Goal: Information Seeking & Learning: Find specific fact

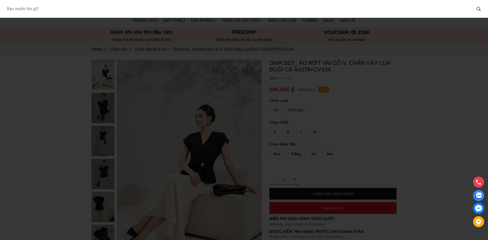
click at [158, 11] on input "Input search Bạn muốn tìm gì?" at bounding box center [237, 9] width 469 height 12
paste input "A1081"
type input "A1081"
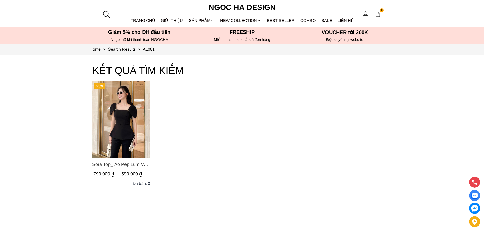
click at [96, 164] on span "Sora Top_ Áo Pep Lum Vai Chờm Đính Cúc 2 Bên Màu Đen A1081" at bounding box center [121, 164] width 58 height 7
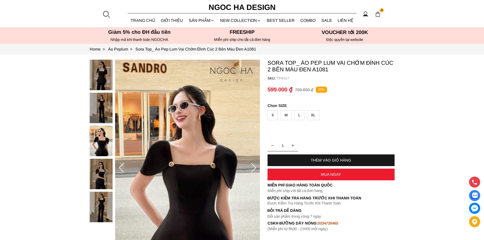
click at [102, 12] on div at bounding box center [106, 14] width 8 height 8
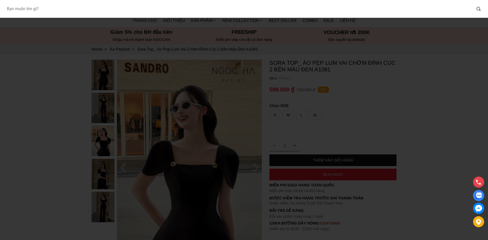
click at [111, 7] on input "Input search Bạn muốn tìm gì?" at bounding box center [237, 9] width 469 height 12
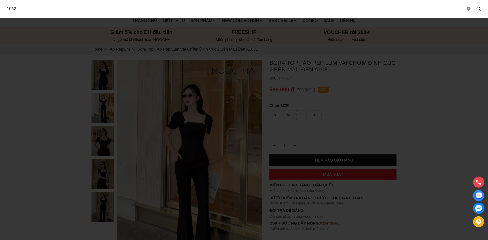
type input "1062"
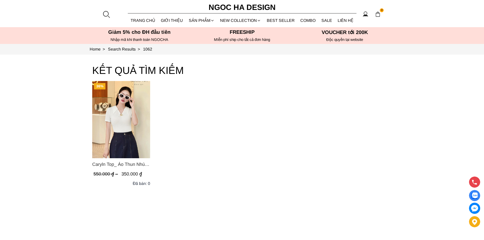
click at [112, 168] on span "Caryln Top_ Áo Thun Nhún Ngực Tay Cộc Màu Đỏ A1062" at bounding box center [121, 164] width 58 height 7
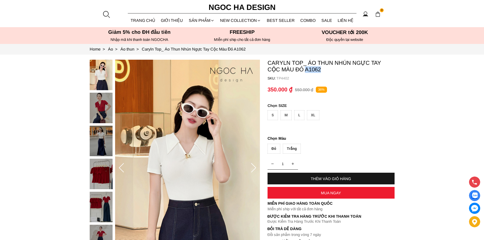
drag, startPoint x: 310, startPoint y: 70, endPoint x: 293, endPoint y: 71, distance: 17.8
click at [293, 71] on p "Caryln Top_ Áo Thun Nhún Ngực Tay Cộc Màu Đỏ A1062" at bounding box center [331, 66] width 127 height 13
copy p "A1062"
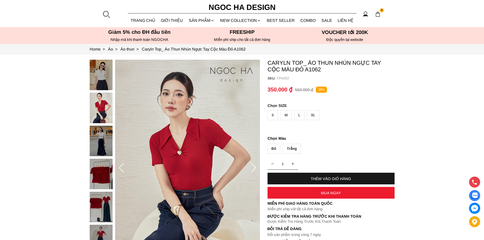
click at [0, 99] on section "Caryln Top_ Áo Thun Nhún Ngực Tay Cộc Màu Đỏ A1062 SKU: TP4402 1 THÊM VÀO GIỎ H…" at bounding box center [242, 168] width 484 height 227
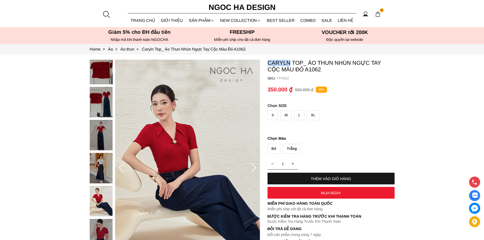
drag, startPoint x: 270, startPoint y: 61, endPoint x: 290, endPoint y: 63, distance: 19.6
click at [290, 63] on section "Caryln Top_ Áo Thun Nhún Ngực Tay Cộc Màu Đỏ A1062 SKU: TP4402 1 THÊM VÀO GIỎ H…" at bounding box center [242, 168] width 484 height 227
copy p "Caryln"
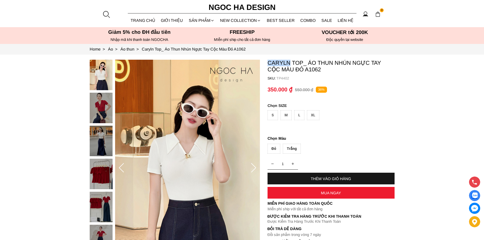
copy p "Caryln"
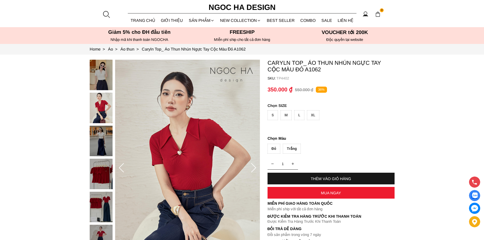
click at [107, 15] on div at bounding box center [106, 14] width 8 height 8
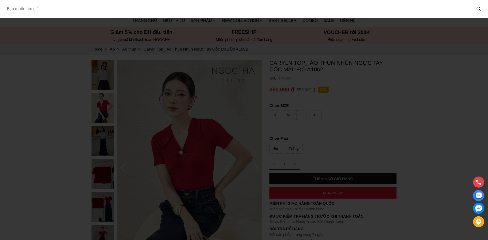
click at [122, 8] on input "Input search Bạn muốn tìm gì?" at bounding box center [237, 9] width 469 height 12
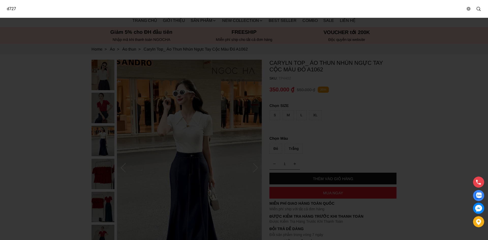
type input "d727"
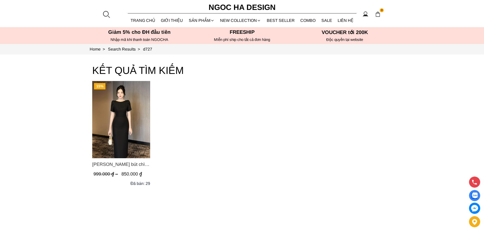
click at [109, 15] on div at bounding box center [106, 14] width 8 height 8
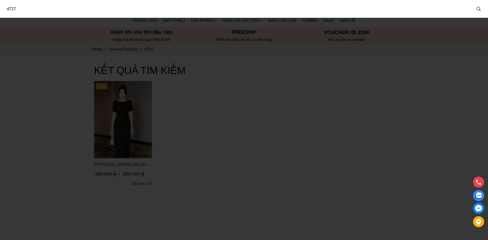
click at [127, 12] on input "d727" at bounding box center [237, 9] width 469 height 12
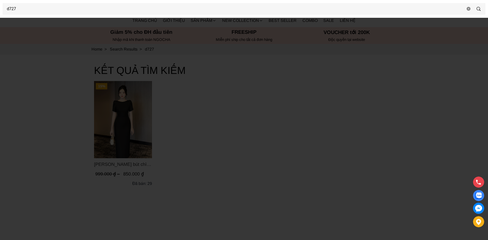
drag, startPoint x: 260, startPoint y: 148, endPoint x: 95, endPoint y: 157, distance: 165.7
click at [260, 148] on div at bounding box center [244, 120] width 488 height 240
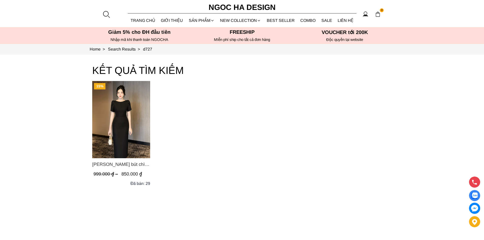
click at [116, 164] on span "Alice Dress_Đầm bút chì ,tay nụ hồng ,bồng đầu tay màu đen D727" at bounding box center [121, 164] width 58 height 7
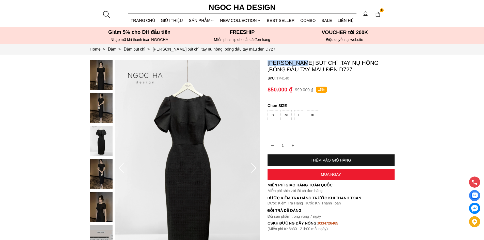
drag, startPoint x: 266, startPoint y: 64, endPoint x: 305, endPoint y: 64, distance: 38.9
click at [305, 64] on section "Alice Dress_Đầm bút chì ,tay nụ hồng ,bồng đầu tay màu đen D727 SKU: TP4140 1 T…" at bounding box center [242, 168] width 484 height 227
copy p "Alice Dress"
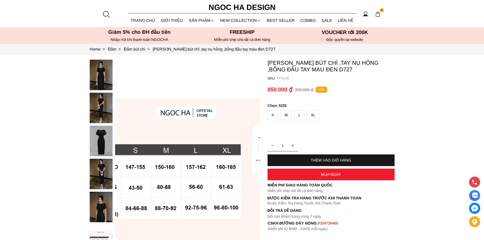
click at [105, 15] on div at bounding box center [106, 14] width 8 height 8
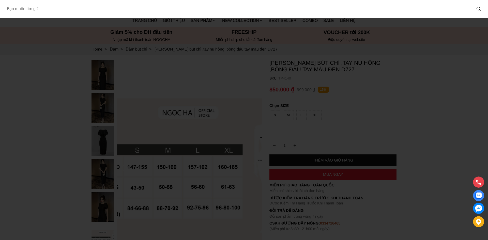
click at [108, 9] on input "Input search Bạn muốn tìm gì?" at bounding box center [237, 9] width 469 height 12
type input "D1000"
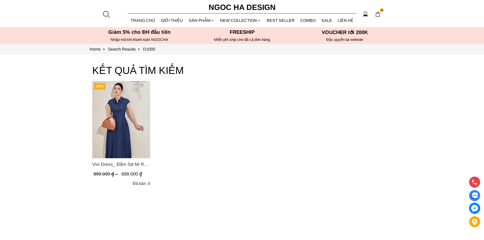
click at [128, 164] on span "Vivi Dress_ Đầm Sơ Mi Rớt Vai Bò Lụa Màu Xanh D1000" at bounding box center [121, 164] width 58 height 7
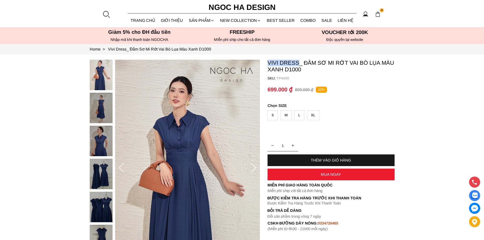
drag, startPoint x: 300, startPoint y: 64, endPoint x: 269, endPoint y: 64, distance: 30.8
click at [269, 64] on p "Vivi Dress_ Đầm Sơ Mi Rớt Vai Bò Lụa Màu Xanh D1000" at bounding box center [331, 66] width 127 height 13
click at [285, 74] on container "Vivi Dress_ Đầm Sơ Mi Rớt Vai Bò Lụa Màu Xanh D1000 SKU: TP4400 1 THÊM VÀO GIỎ …" at bounding box center [331, 146] width 127 height 172
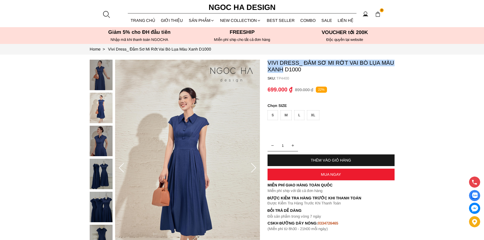
drag, startPoint x: 283, startPoint y: 72, endPoint x: 266, endPoint y: 62, distance: 20.1
click at [266, 62] on section "Vivi Dress_ Đầm Sơ Mi Rớt Vai Bò Lụa Màu Xanh D1000 SKU: TP4400 1 THÊM VÀO GIỎ …" at bounding box center [242, 168] width 484 height 227
copy p "Vivi Dress_ Đầm Sơ Mi Rớt Vai Bò Lụa Màu Xanh"
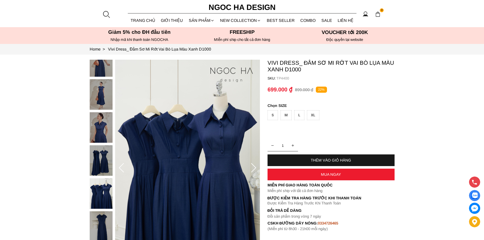
click at [107, 14] on div at bounding box center [106, 14] width 8 height 8
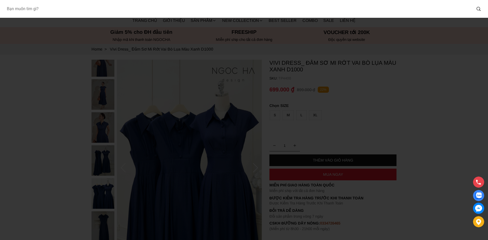
click at [109, 10] on input "Input search Bạn muốn tìm gì?" at bounding box center [237, 9] width 469 height 12
type input "962"
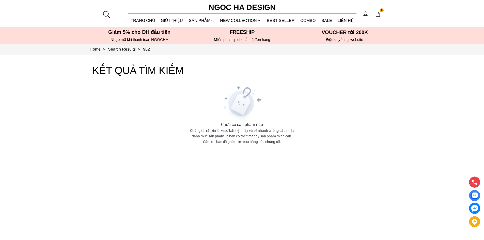
click at [110, 13] on section "962 0 [PERSON_NAME] [PERSON_NAME] Sản [PERSON_NAME][GEOGRAPHIC_DATA] Áo thun Áo…" at bounding box center [242, 13] width 484 height 27
click at [106, 14] on div at bounding box center [106, 14] width 8 height 8
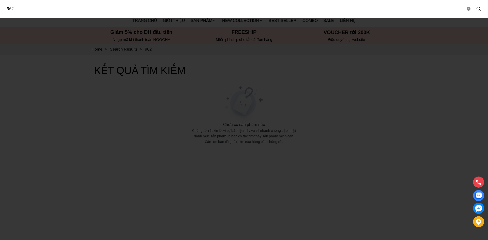
drag, startPoint x: 98, startPoint y: 10, endPoint x: 55, endPoint y: 13, distance: 42.8
click at [97, 10] on input "962" at bounding box center [234, 9] width 463 height 12
click at [5, 9] on input "962" at bounding box center [234, 9] width 463 height 12
type input "d962"
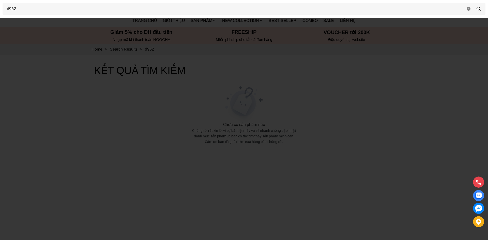
click at [174, 105] on div at bounding box center [244, 120] width 488 height 240
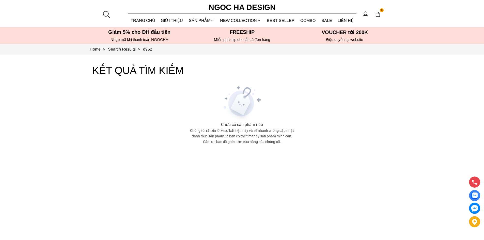
click at [103, 16] on div at bounding box center [106, 14] width 8 height 8
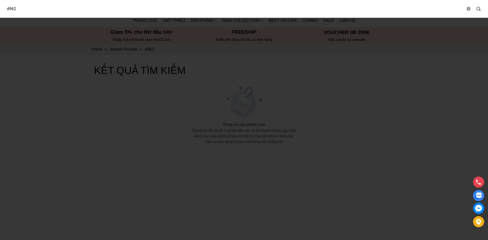
click at [109, 14] on input "d962" at bounding box center [234, 9] width 463 height 12
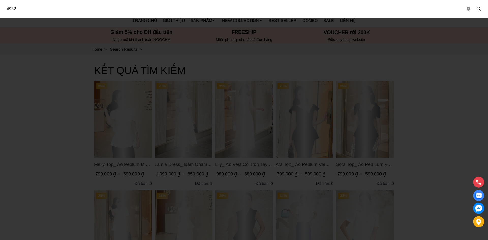
type input "d952"
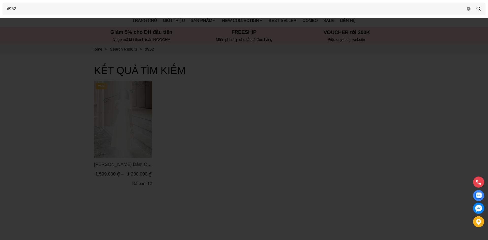
click at [57, 202] on div at bounding box center [244, 120] width 488 height 240
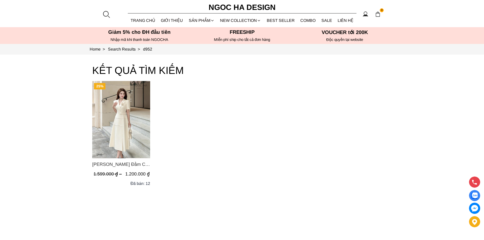
click at [117, 165] on span "[PERSON_NAME] Đầm Cổ Vest Cài Hoa Tùng May Gân Nổi Kèm Đai Màu Bee D952" at bounding box center [121, 164] width 58 height 7
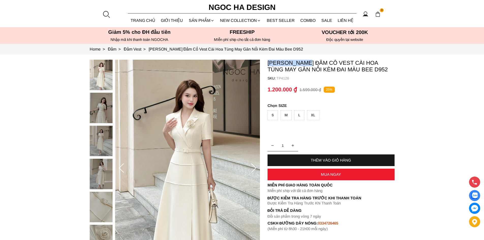
drag, startPoint x: 310, startPoint y: 63, endPoint x: 266, endPoint y: 64, distance: 43.7
click at [266, 64] on section "[PERSON_NAME] Đầm Cổ Vest Cài Hoa Tùng May Gân Nổi Kèm Đai Màu Bee D952 SKU: TP…" at bounding box center [242, 168] width 484 height 227
copy p "[PERSON_NAME]"
